Goal: Task Accomplishment & Management: Manage account settings

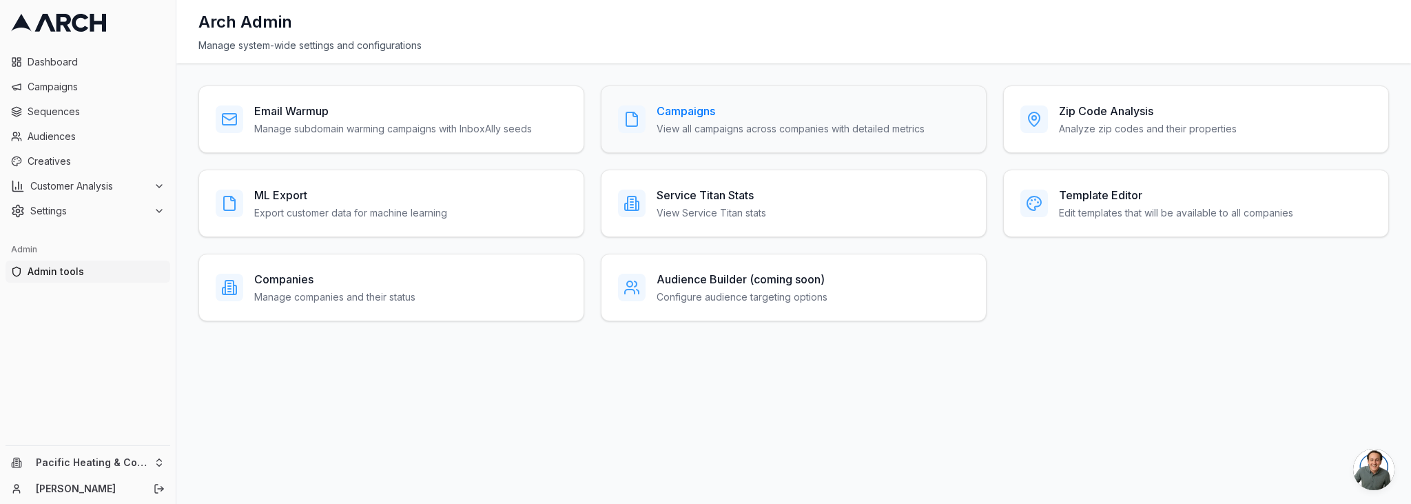
click at [841, 113] on h3 "Campaigns" at bounding box center [791, 111] width 268 height 17
click at [269, 267] on div "Companies Manage companies and their status" at bounding box center [391, 288] width 386 height 68
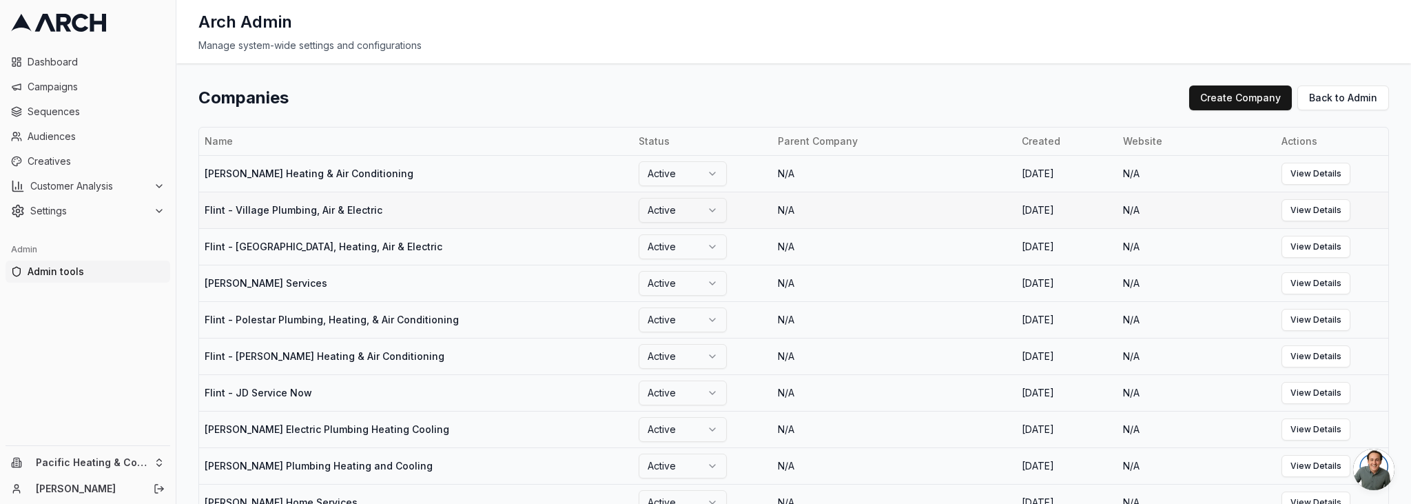
scroll to position [604, 0]
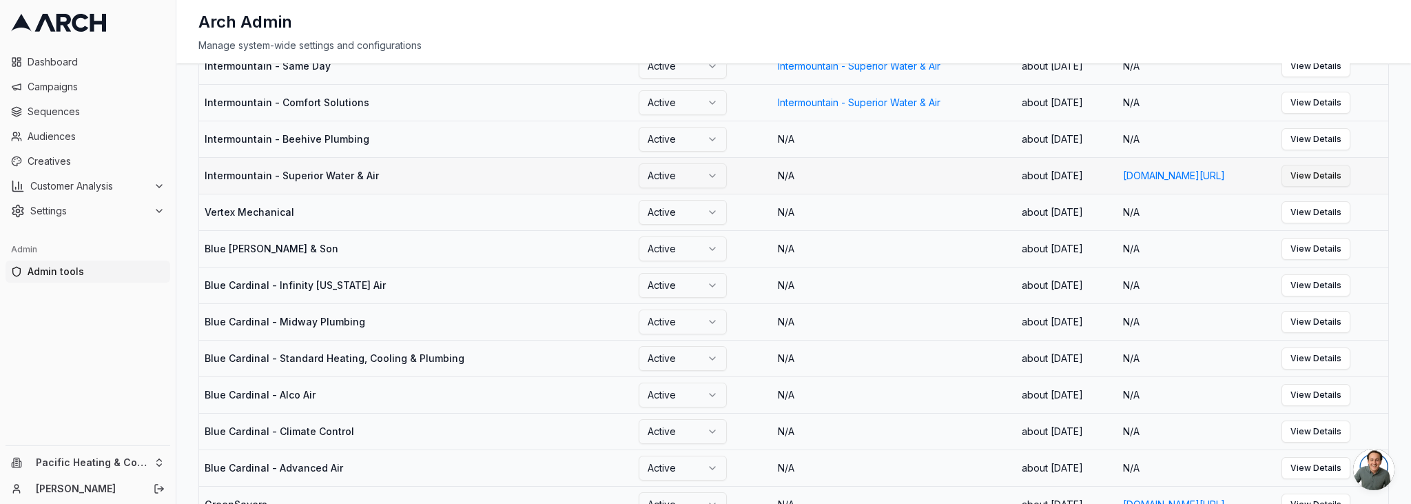
click at [1324, 187] on link "View Details" at bounding box center [1316, 176] width 69 height 22
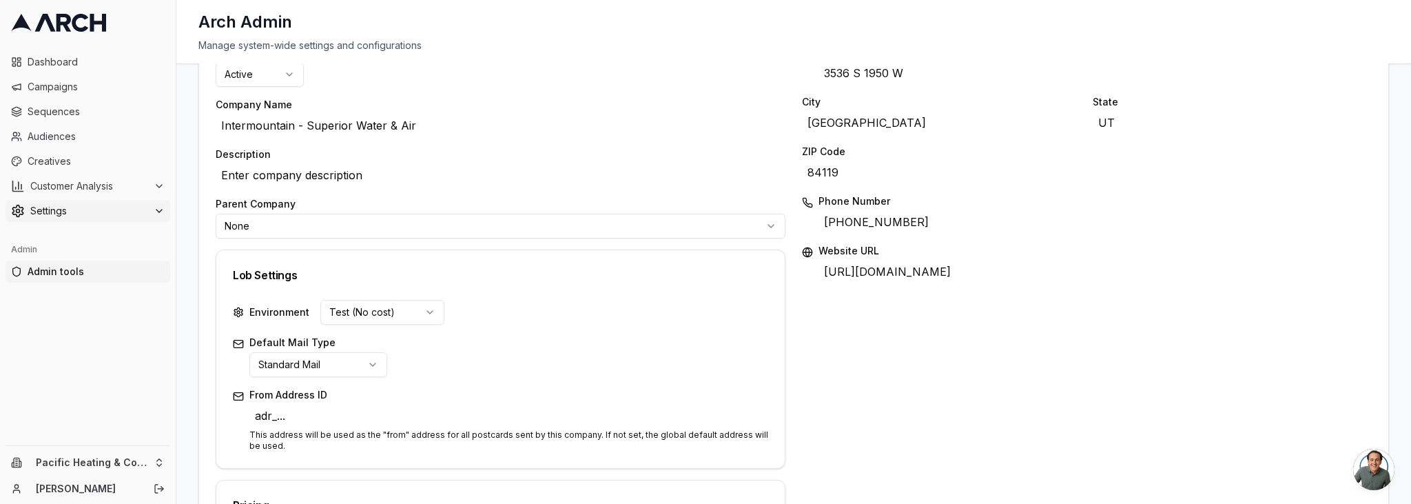
scroll to position [130, 0]
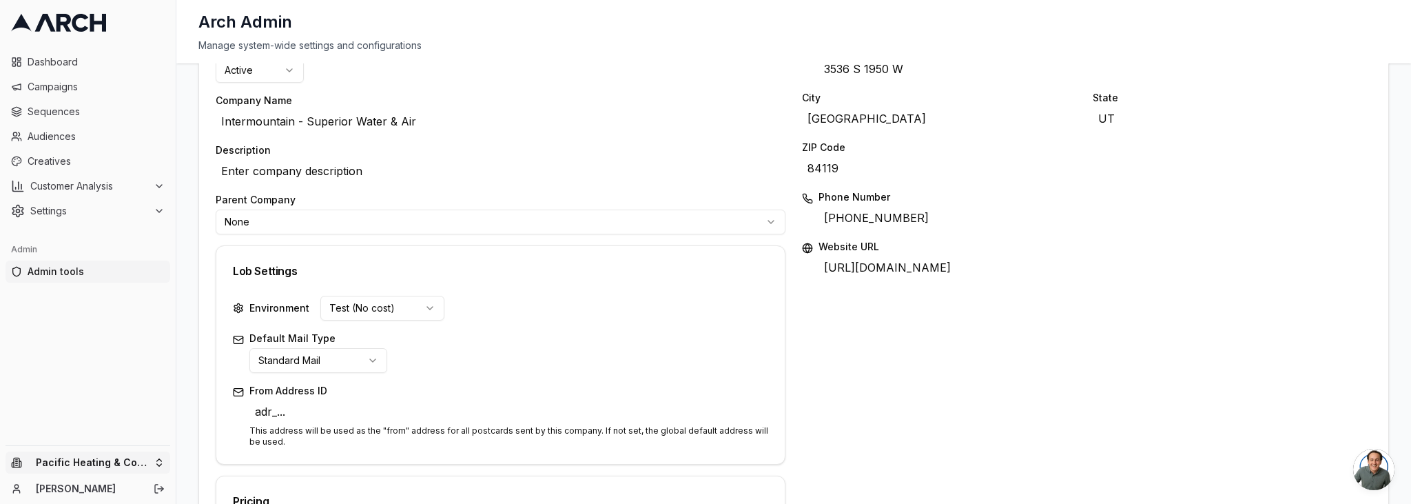
click at [116, 464] on html "Dashboard Campaigns Sequences Audiences Creatives Customer Analysis Settings Ad…" at bounding box center [705, 252] width 1411 height 504
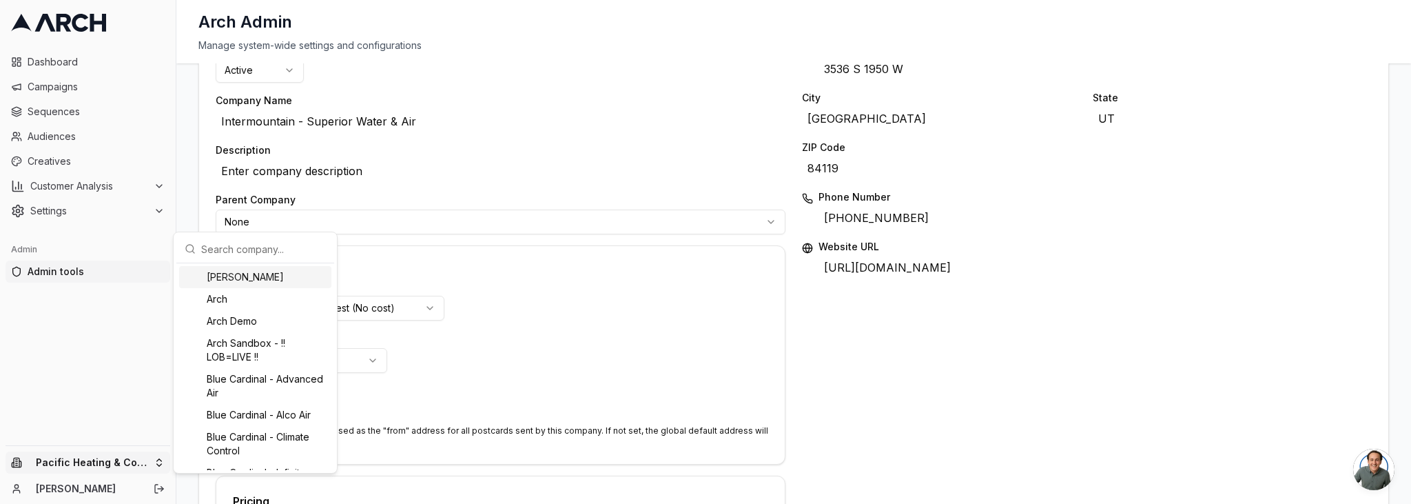
click at [251, 251] on input "text" at bounding box center [263, 249] width 125 height 28
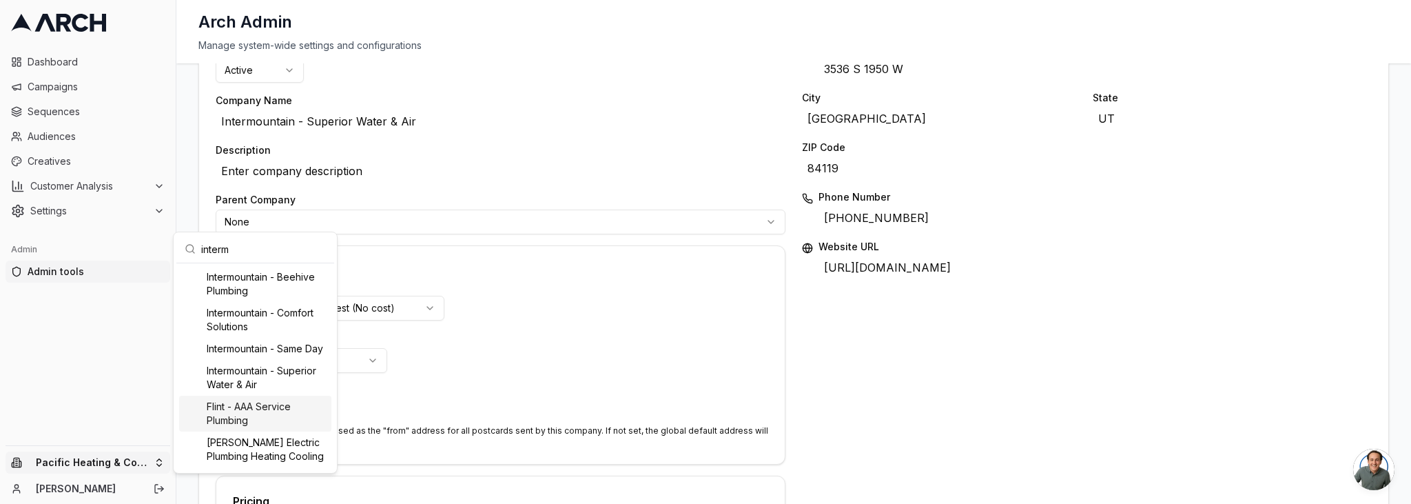
scroll to position [1, 0]
type input "interm"
click at [293, 393] on div "Intermountain - Superior Water & Air" at bounding box center [255, 376] width 152 height 36
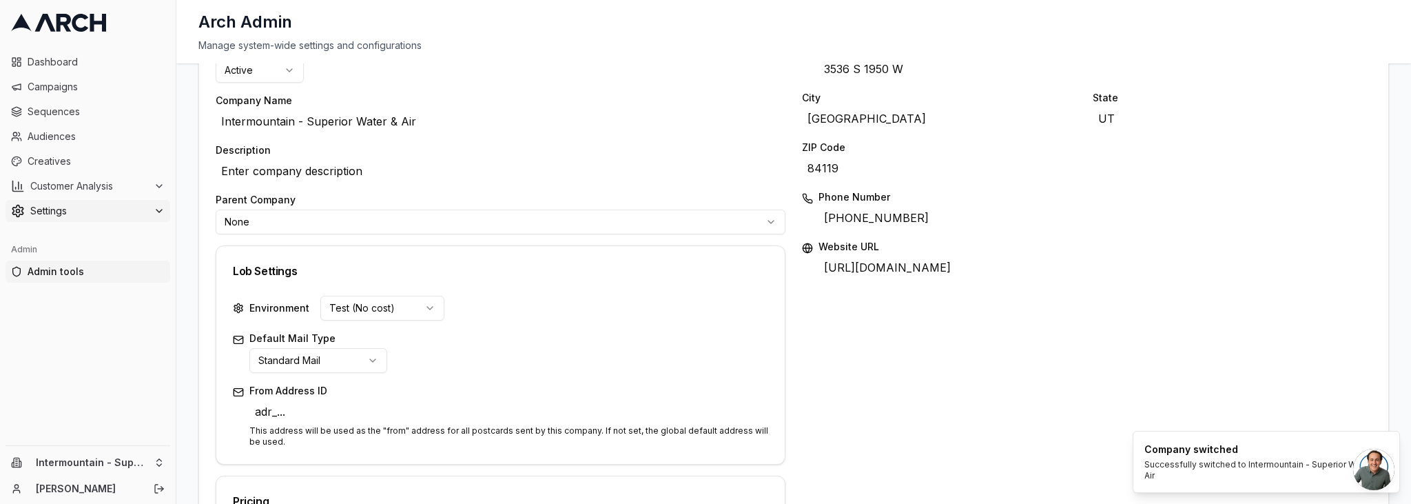
click at [90, 212] on span "Settings" at bounding box center [89, 211] width 118 height 14
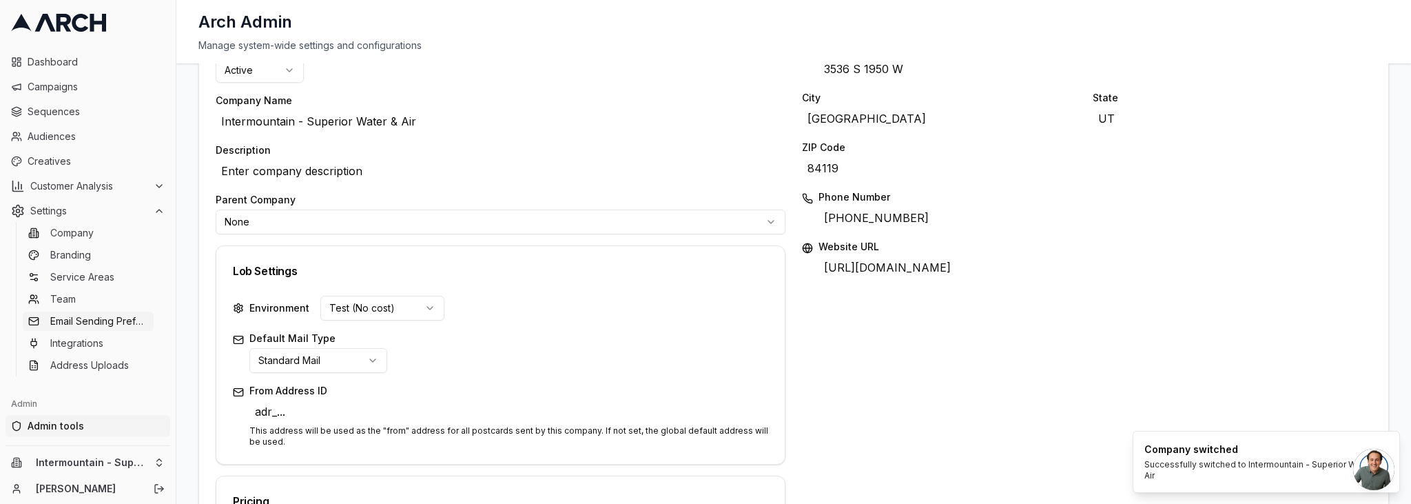
click at [92, 312] on link "Email Sending Preferences" at bounding box center [88, 320] width 131 height 19
